Goal: Task Accomplishment & Management: Use online tool/utility

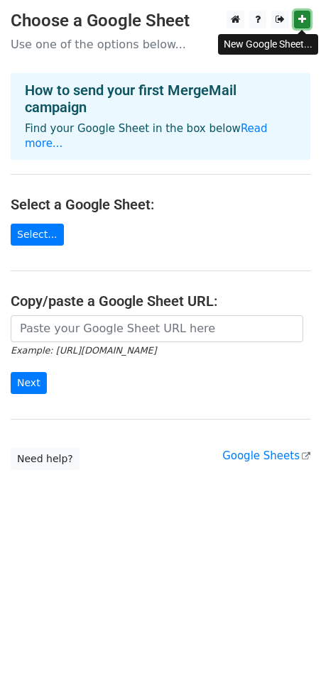
click at [306, 22] on link at bounding box center [302, 20] width 16 height 18
click at [78, 83] on h4 "How to send your first MergeMail campaign" at bounding box center [160, 99] width 271 height 34
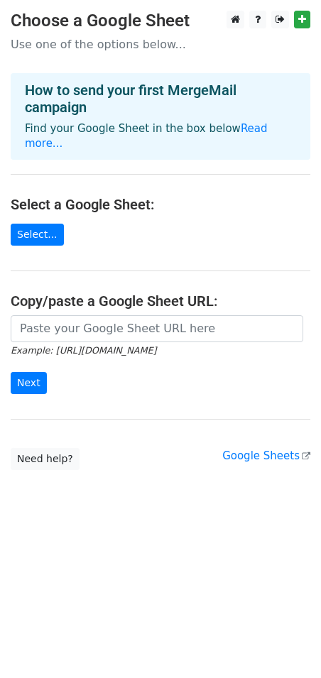
click at [140, 43] on p "Use one of the options below..." at bounding box center [161, 44] width 300 height 15
click at [248, 133] on link "Read more..." at bounding box center [146, 136] width 243 height 28
click at [33, 229] on link "Select..." at bounding box center [37, 235] width 53 height 22
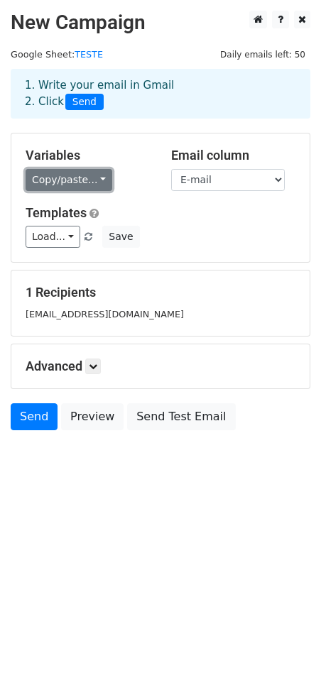
click at [87, 185] on link "Copy/paste..." at bounding box center [69, 180] width 87 height 22
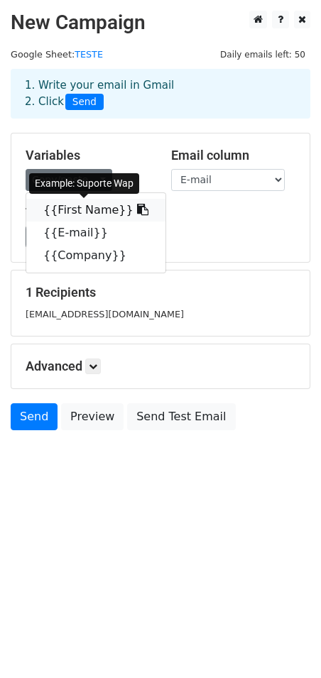
click at [102, 209] on link "{{First Name}}" at bounding box center [95, 210] width 139 height 23
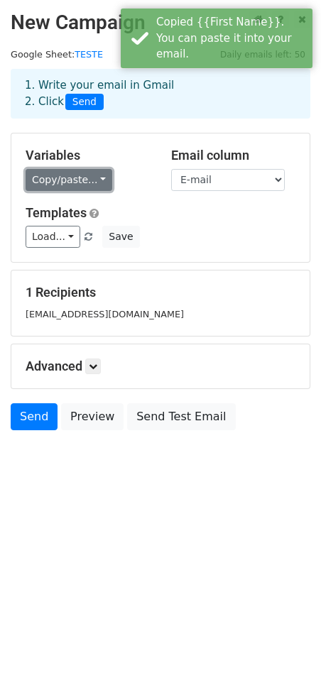
click at [70, 175] on link "Copy/paste..." at bounding box center [69, 180] width 87 height 22
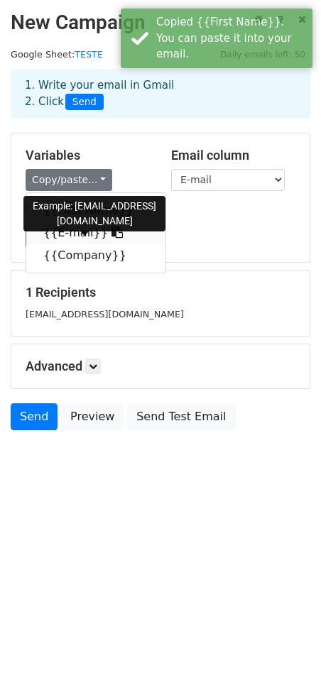
click at [71, 231] on link "{{E-mail}}" at bounding box center [95, 233] width 139 height 23
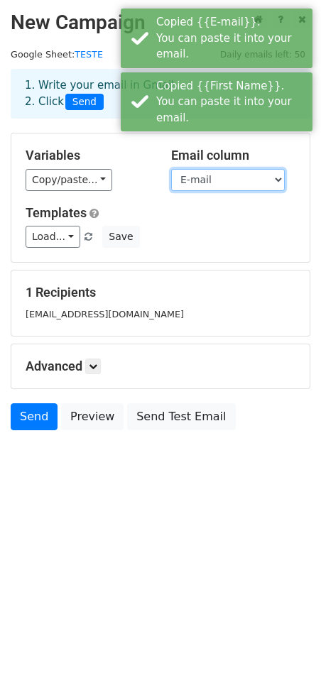
click at [195, 187] on select "First Name E-mail Company" at bounding box center [228, 180] width 114 height 22
click at [171, 169] on select "First Name E-mail Company" at bounding box center [228, 180] width 114 height 22
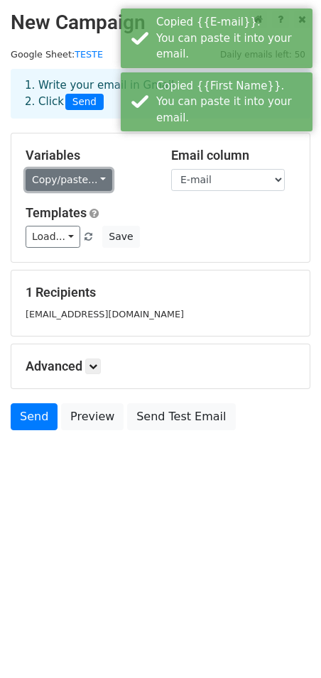
click at [100, 182] on link "Copy/paste..." at bounding box center [69, 180] width 87 height 22
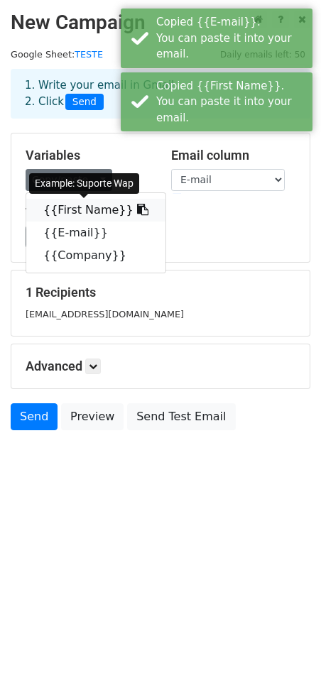
click at [86, 207] on link "{{First Name}}" at bounding box center [95, 210] width 139 height 23
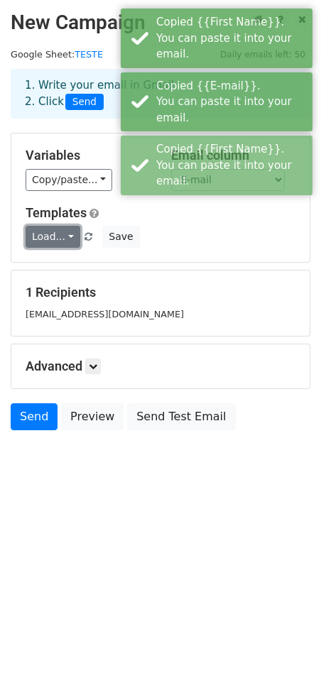
click at [56, 239] on link "Load..." at bounding box center [53, 237] width 55 height 22
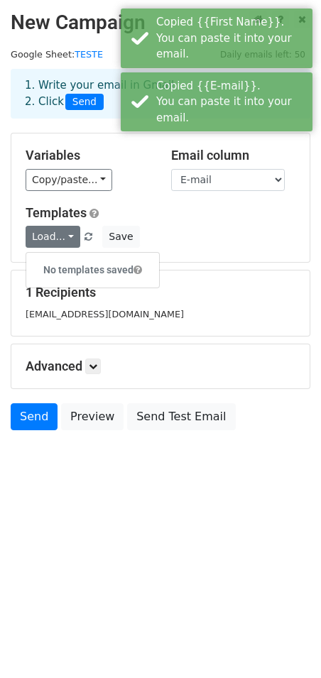
click at [143, 210] on h5 "Templates" at bounding box center [161, 213] width 270 height 16
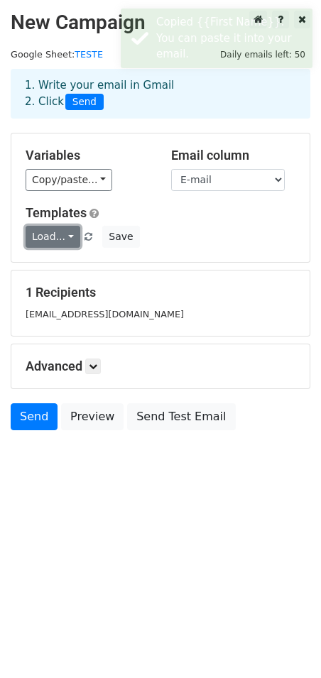
click at [66, 232] on link "Load..." at bounding box center [53, 237] width 55 height 22
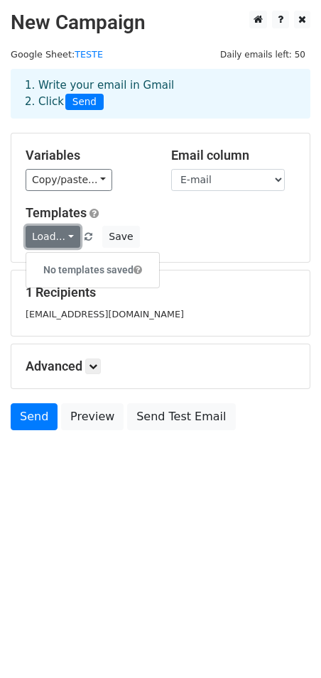
click at [66, 232] on link "Load..." at bounding box center [53, 237] width 55 height 22
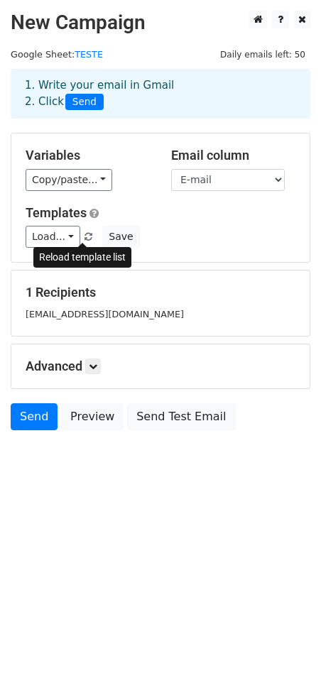
click at [84, 238] on span at bounding box center [88, 237] width 8 height 9
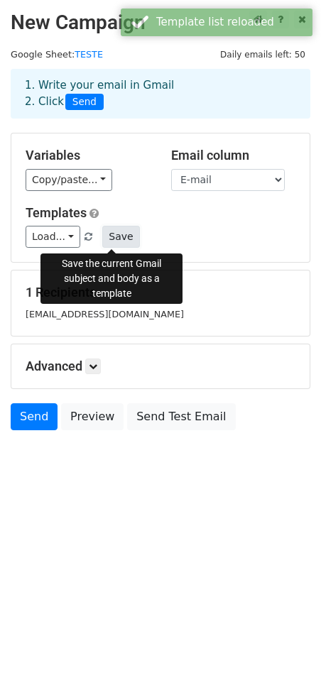
click at [112, 236] on button "Save" at bounding box center [120, 237] width 37 height 22
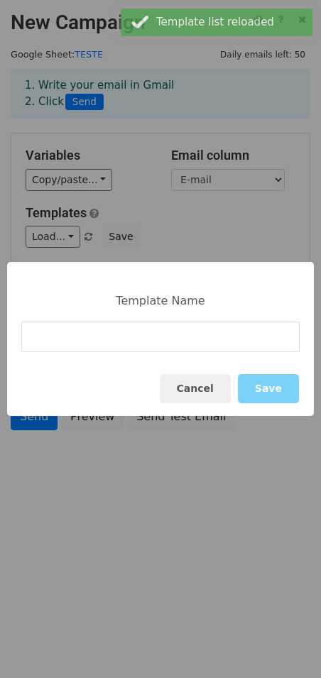
click at [107, 341] on input at bounding box center [160, 337] width 278 height 31
type input "{{First Name}}"
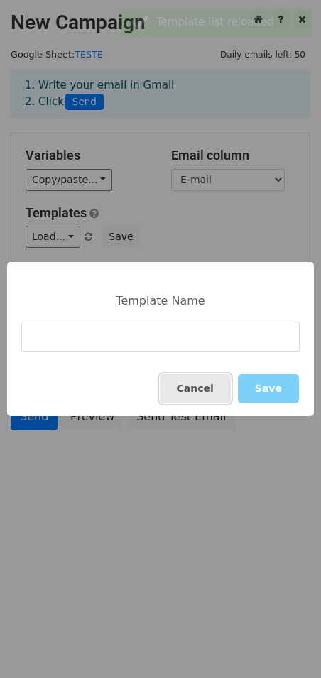
click at [197, 403] on button "Cancel" at bounding box center [195, 388] width 71 height 29
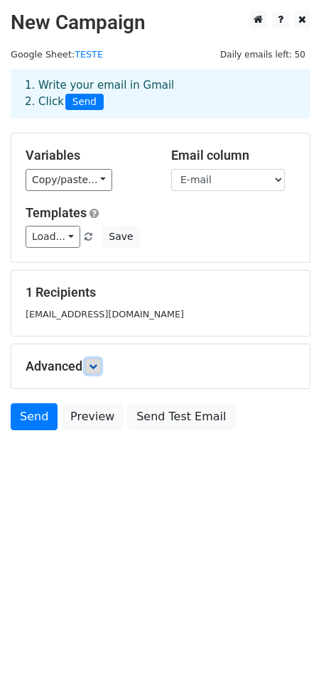
click at [95, 368] on icon at bounding box center [93, 366] width 9 height 9
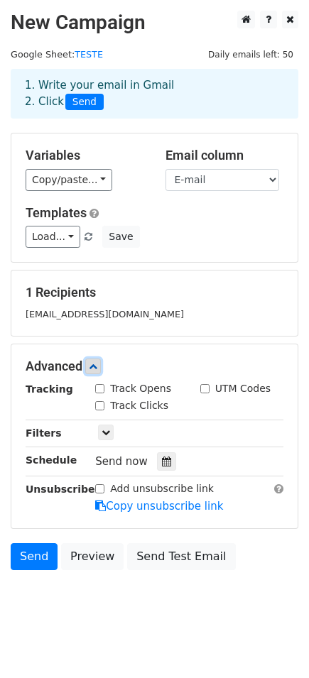
click at [95, 366] on icon at bounding box center [93, 366] width 9 height 9
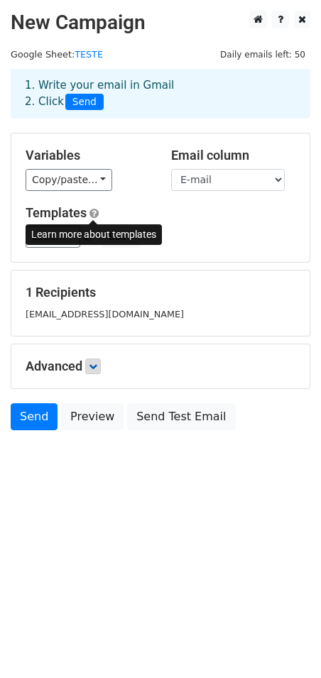
click at [94, 214] on span at bounding box center [93, 213] width 9 height 11
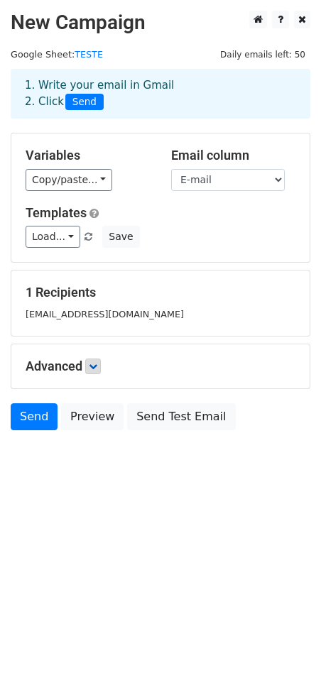
click at [128, 203] on div "Variables Copy/paste... {{First Name}} {{E-mail}} {{Company}} Email column Firs…" at bounding box center [160, 197] width 298 height 129
click at [55, 239] on link "Load..." at bounding box center [53, 237] width 55 height 22
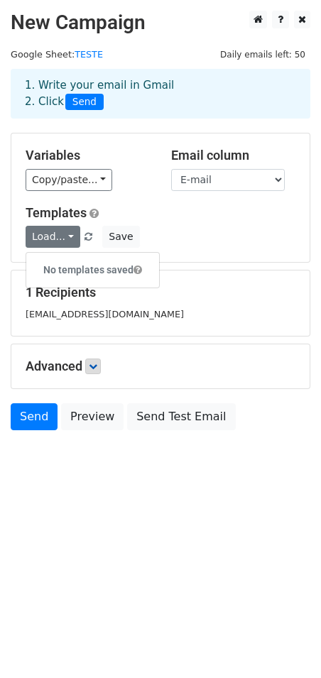
click at [67, 270] on h6 "No templates saved" at bounding box center [92, 269] width 133 height 23
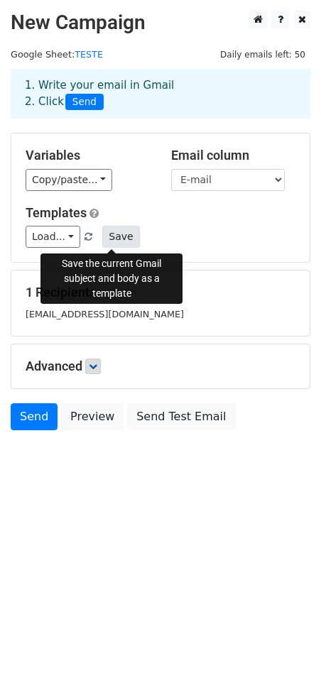
click at [107, 238] on button "Save" at bounding box center [120, 237] width 37 height 22
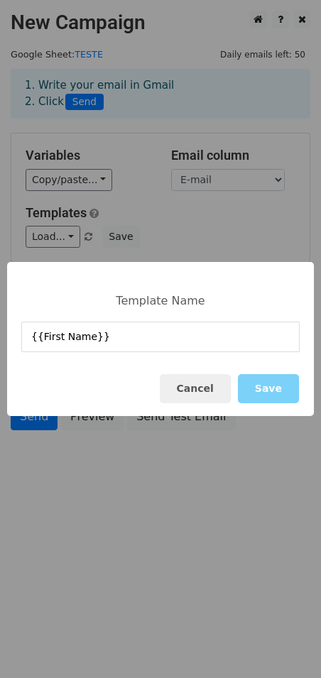
drag, startPoint x: 101, startPoint y: 339, endPoint x: -22, endPoint y: 332, distance: 123.1
click at [0, 332] on html "New Campaign Daily emails left: 50 Google Sheet: TESTE 1. Write your email in G…" at bounding box center [160, 339] width 321 height 678
type input "wap"
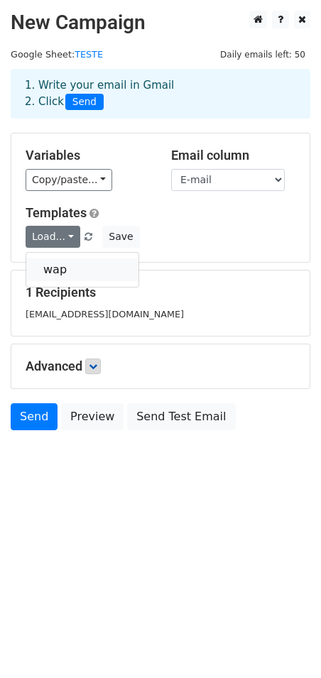
click at [66, 273] on link "wap" at bounding box center [82, 269] width 112 height 23
click at [53, 238] on link "Load..." at bounding box center [53, 237] width 55 height 22
click at [68, 261] on link "wap" at bounding box center [82, 269] width 112 height 23
click at [84, 240] on span at bounding box center [88, 237] width 8 height 9
click at [84, 239] on span at bounding box center [88, 237] width 8 height 9
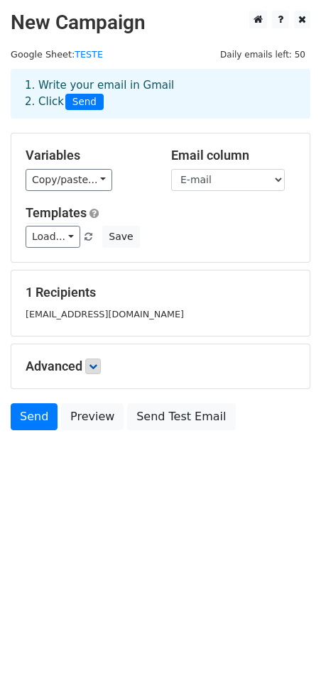
click at [84, 239] on span at bounding box center [88, 237] width 8 height 9
click at [58, 239] on link "Load..." at bounding box center [53, 237] width 55 height 22
click at [68, 273] on link "wap" at bounding box center [82, 269] width 112 height 23
click at [175, 236] on div "Load... wap Save" at bounding box center [160, 237] width 291 height 22
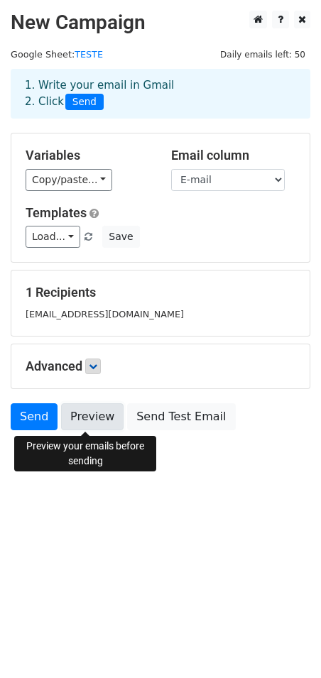
click at [84, 417] on link "Preview" at bounding box center [92, 416] width 62 height 27
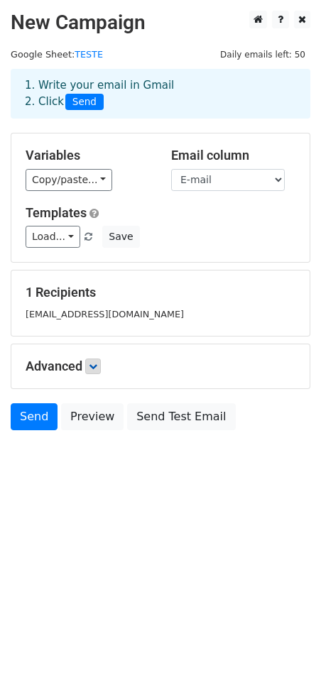
click at [252, 420] on div "Send Preview Send Test Email" at bounding box center [160, 420] width 321 height 34
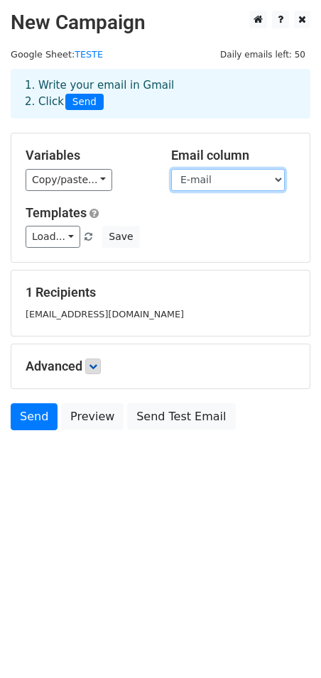
click at [208, 177] on select "First Name E-mail Company" at bounding box center [228, 180] width 114 height 22
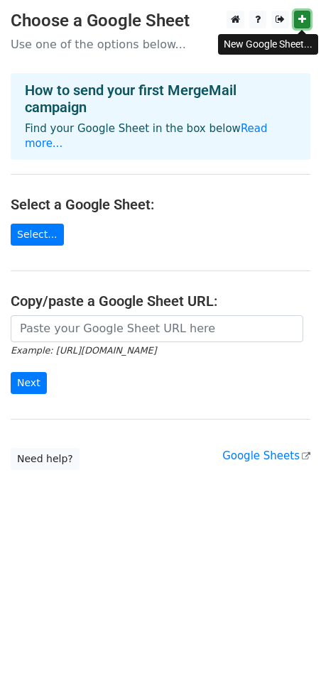
click at [306, 18] on link at bounding box center [302, 20] width 16 height 18
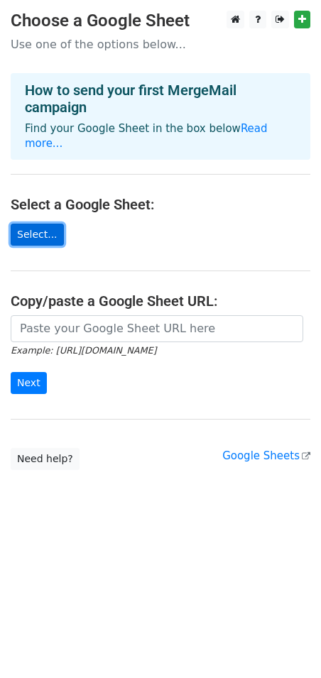
click at [48, 224] on link "Select..." at bounding box center [37, 235] width 53 height 22
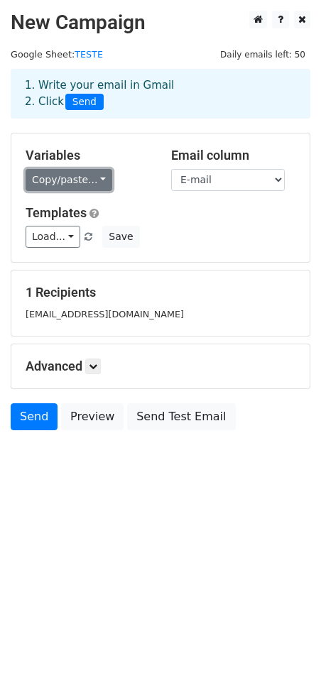
click at [59, 176] on link "Copy/paste..." at bounding box center [69, 180] width 87 height 22
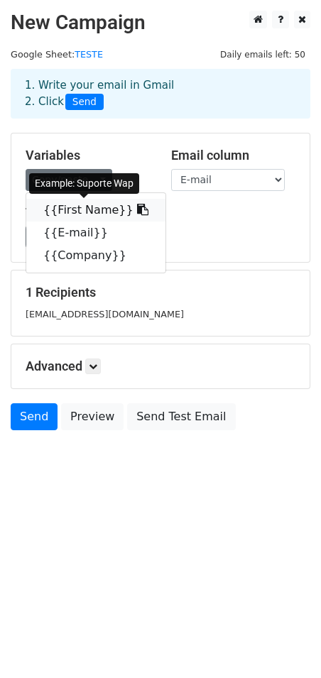
click at [76, 212] on link "{{First Name}}" at bounding box center [95, 210] width 139 height 23
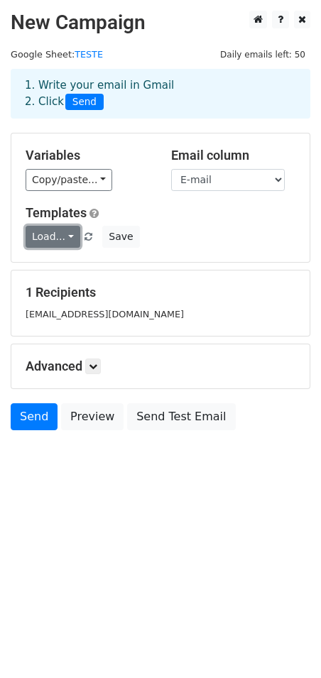
click at [54, 238] on link "Load..." at bounding box center [53, 237] width 55 height 22
click at [53, 270] on link "wap" at bounding box center [82, 269] width 112 height 23
click at [96, 370] on icon at bounding box center [93, 366] width 9 height 9
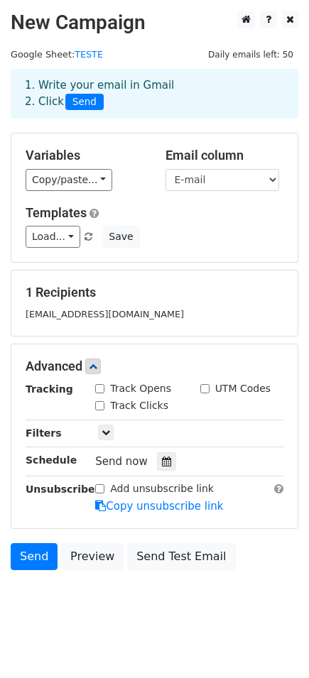
click at [80, 312] on small "sac@wap.ind.br" at bounding box center [105, 314] width 158 height 11
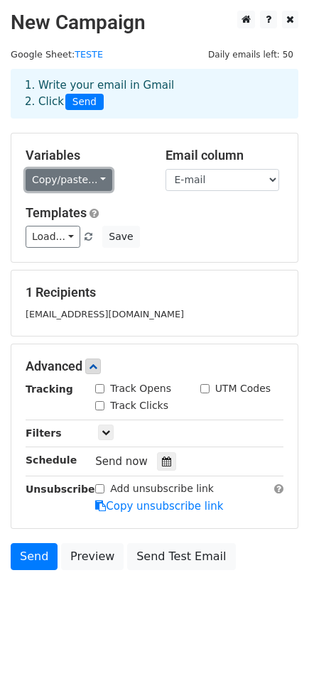
click at [72, 182] on link "Copy/paste..." at bounding box center [69, 180] width 87 height 22
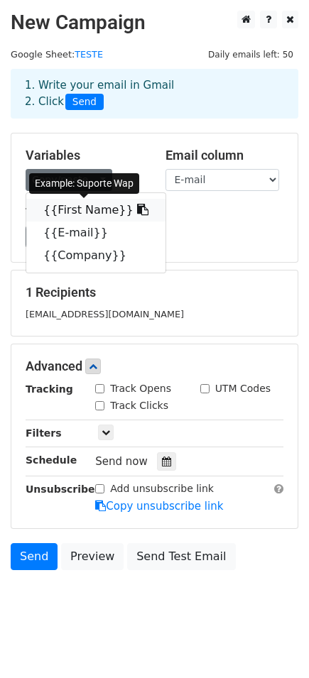
click at [137, 212] on icon at bounding box center [142, 209] width 11 height 11
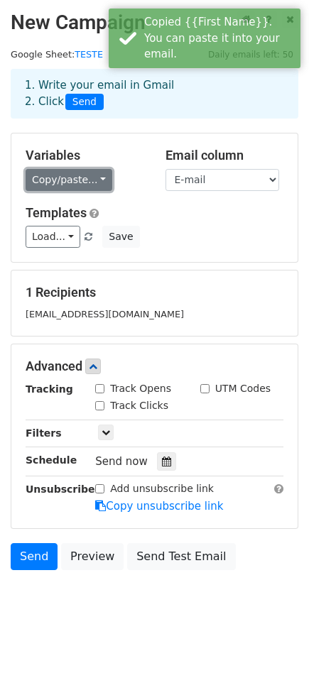
click at [80, 180] on link "Copy/paste..." at bounding box center [69, 180] width 87 height 22
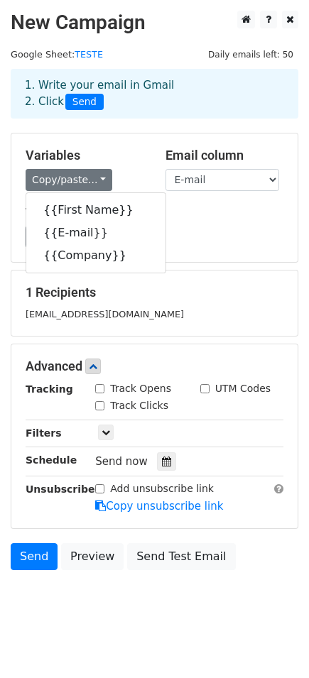
click at [97, 390] on input "Track Opens" at bounding box center [99, 388] width 9 height 9
checkbox input "true"
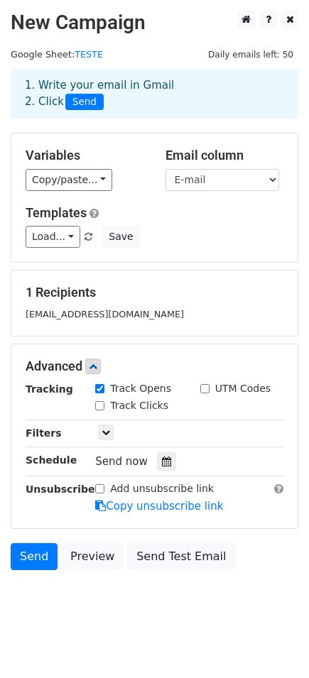
click at [102, 405] on input "Track Clicks" at bounding box center [99, 405] width 9 height 9
checkbox input "true"
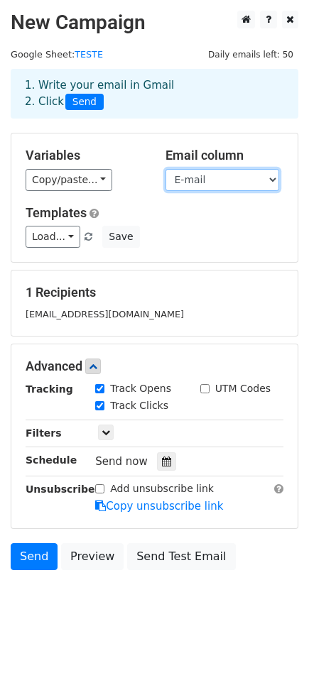
click at [210, 180] on select "First Name E-mail Company" at bounding box center [222, 180] width 114 height 22
click at [165, 169] on select "First Name E-mail Company" at bounding box center [222, 180] width 114 height 22
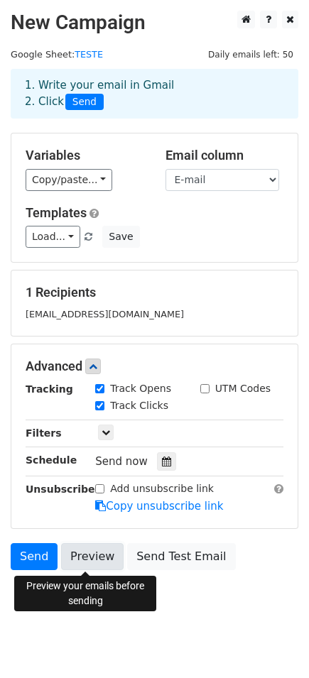
click at [73, 557] on link "Preview" at bounding box center [92, 556] width 62 height 27
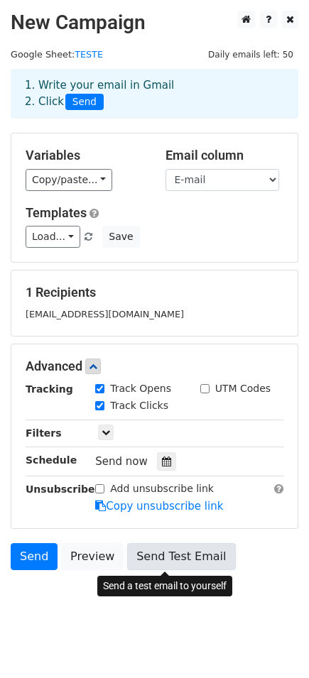
click at [138, 559] on link "Send Test Email" at bounding box center [181, 556] width 108 height 27
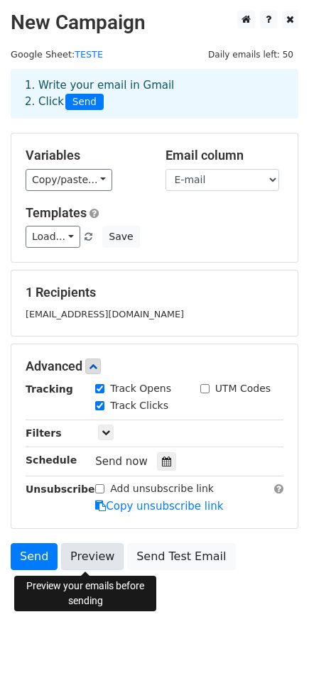
click at [105, 557] on link "Preview" at bounding box center [92, 556] width 62 height 27
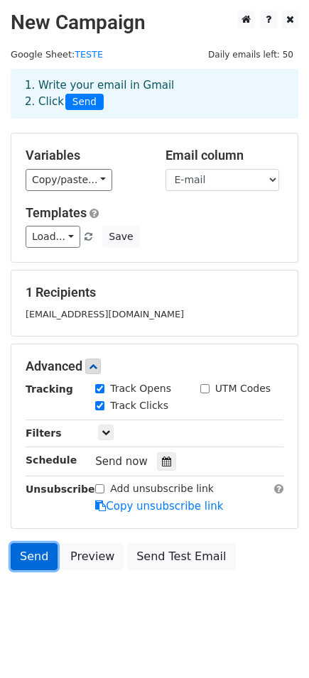
click at [39, 564] on link "Send" at bounding box center [34, 556] width 47 height 27
